Goal: Transaction & Acquisition: Purchase product/service

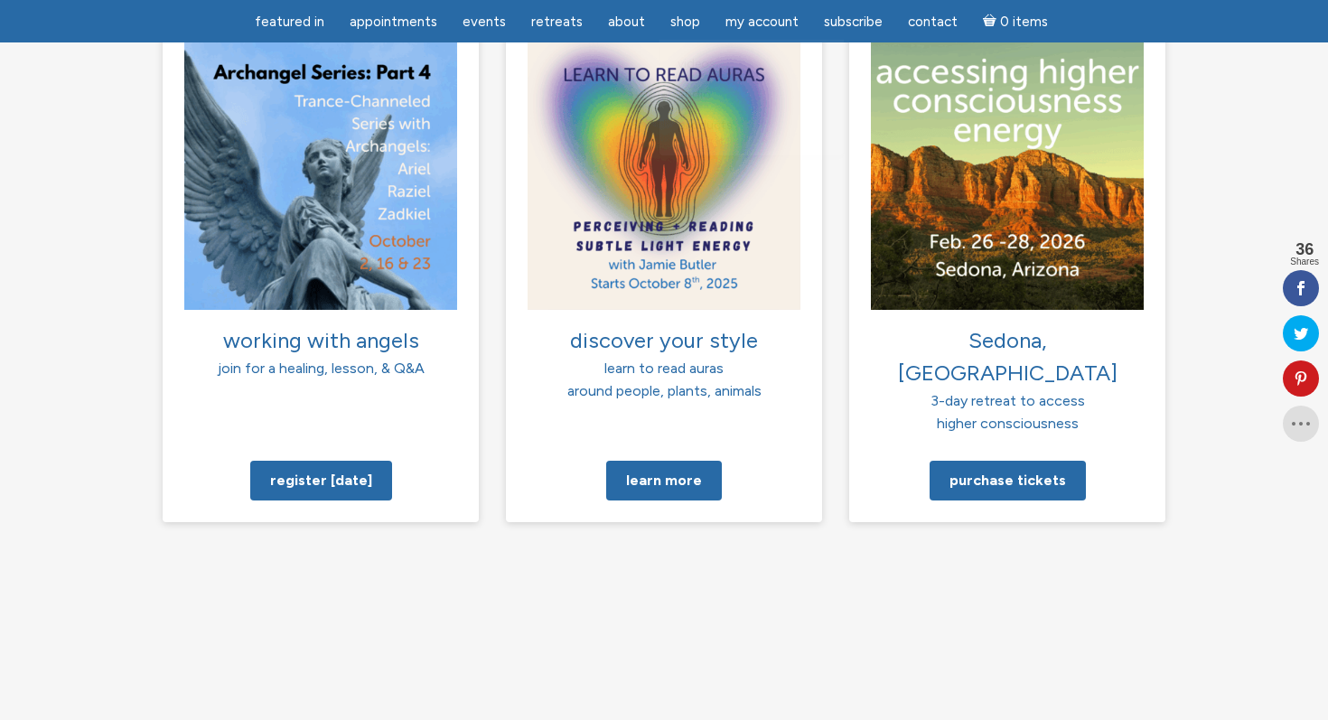
scroll to position [1439, 0]
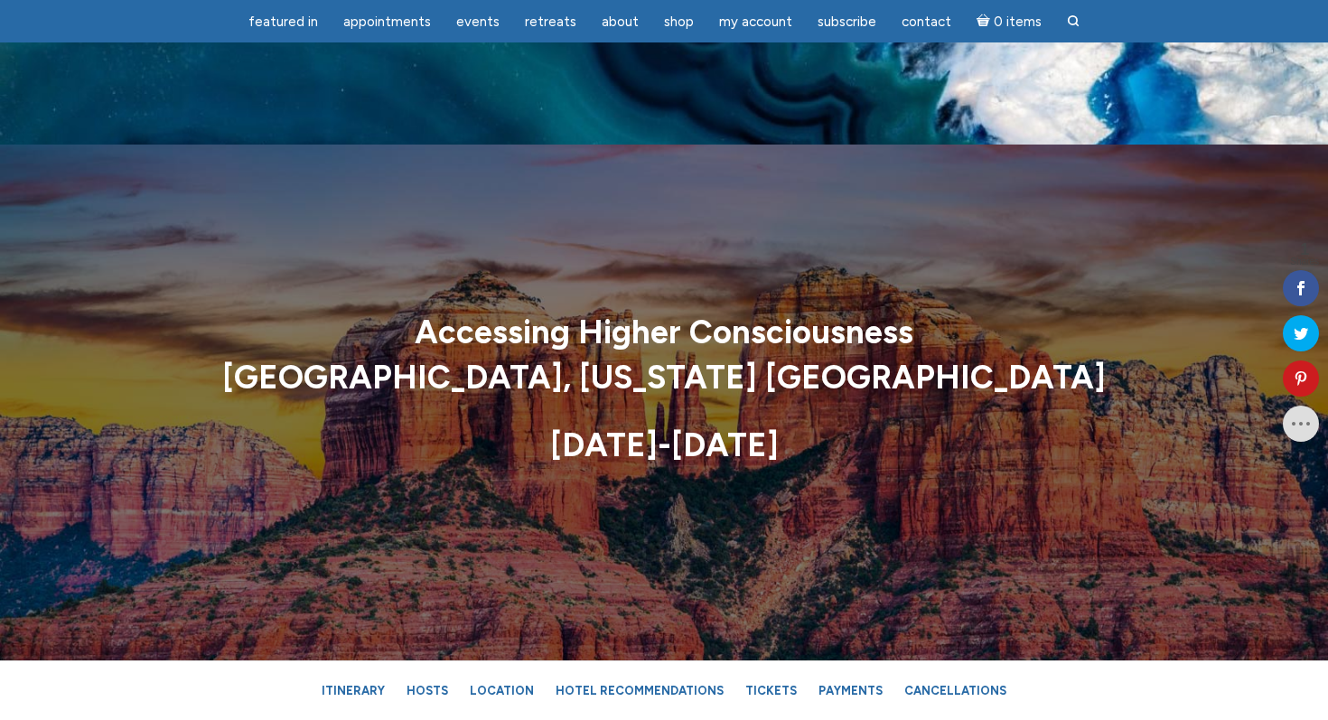
scroll to position [5644, 0]
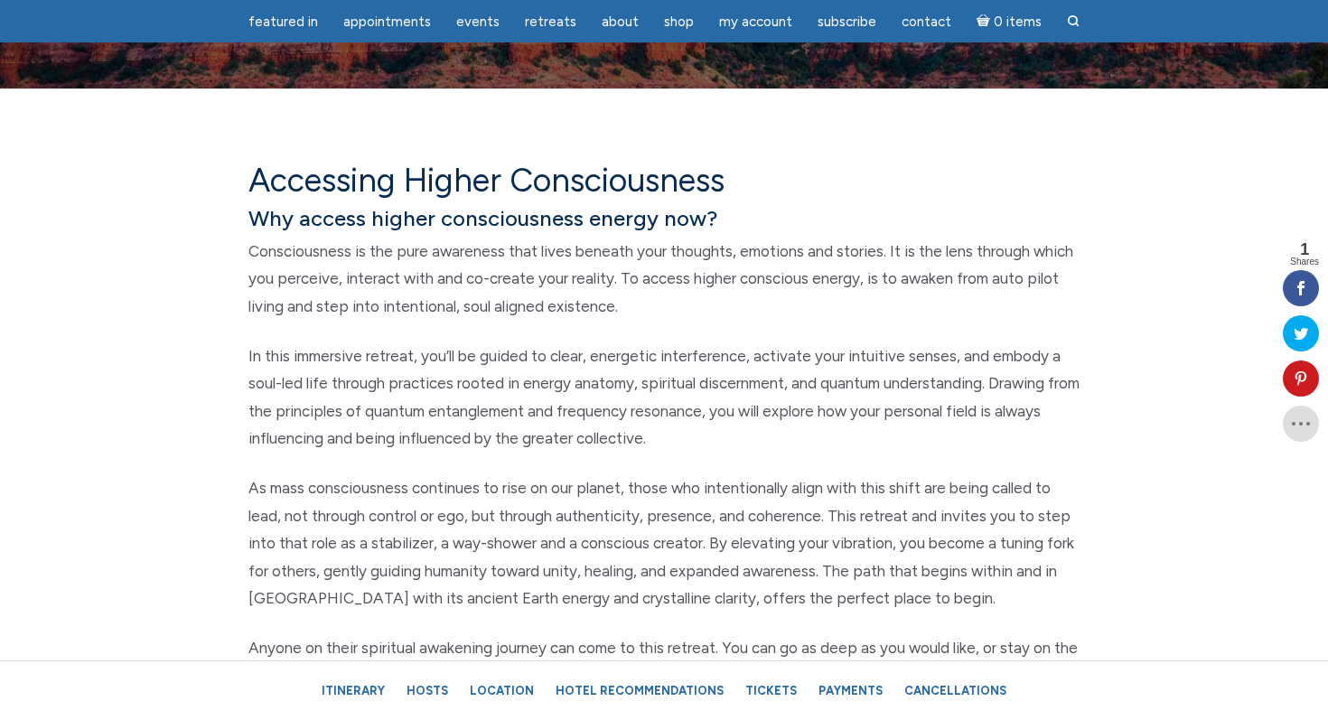
scroll to position [639, 0]
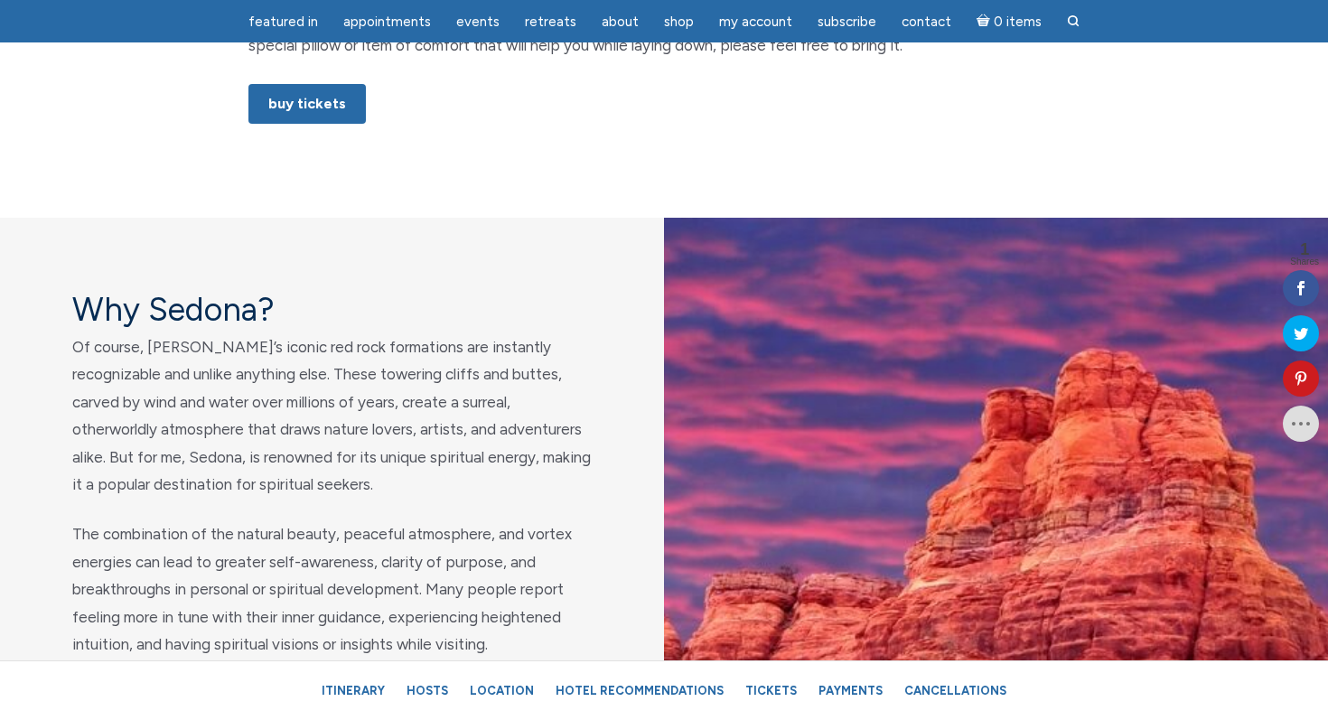
scroll to position [1308, 0]
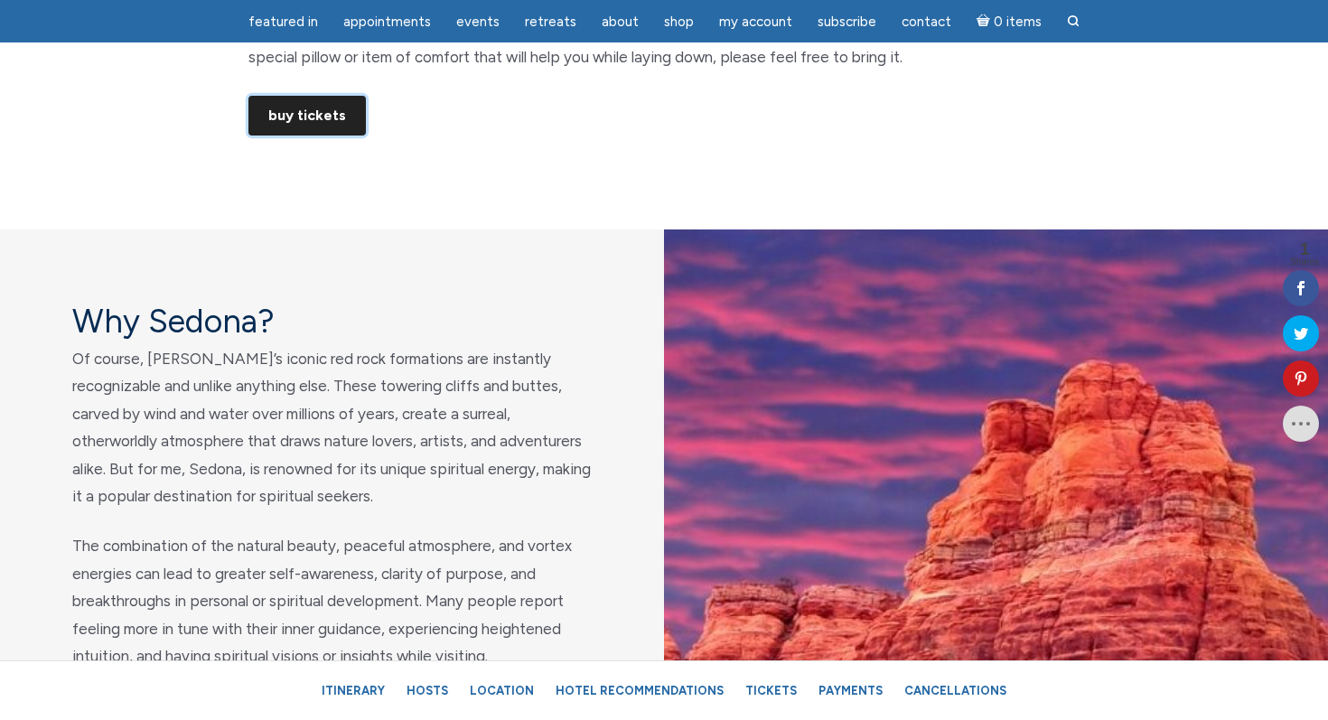
click at [323, 117] on link "Buy Tickets" at bounding box center [306, 116] width 117 height 40
